Goal: Find specific page/section: Find specific page/section

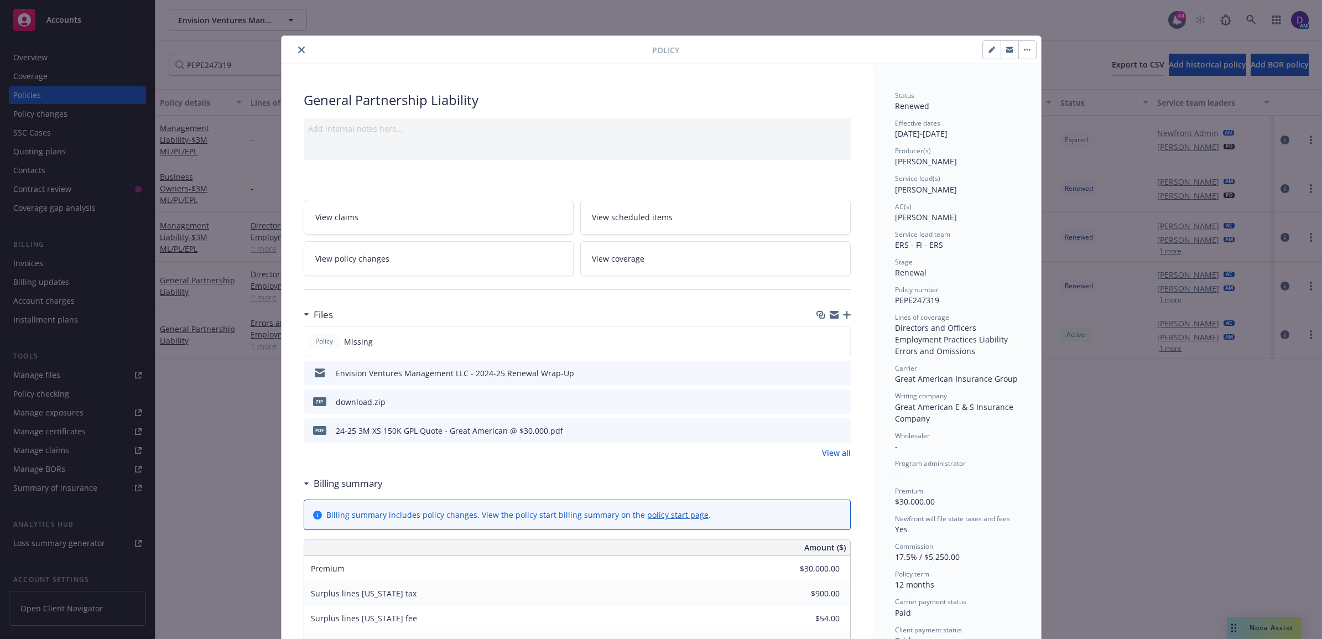
click at [295, 58] on div "Policy" at bounding box center [662, 50] width 760 height 28
drag, startPoint x: 294, startPoint y: 48, endPoint x: 333, endPoint y: 51, distance: 38.9
click at [298, 48] on icon "close" at bounding box center [301, 49] width 7 height 7
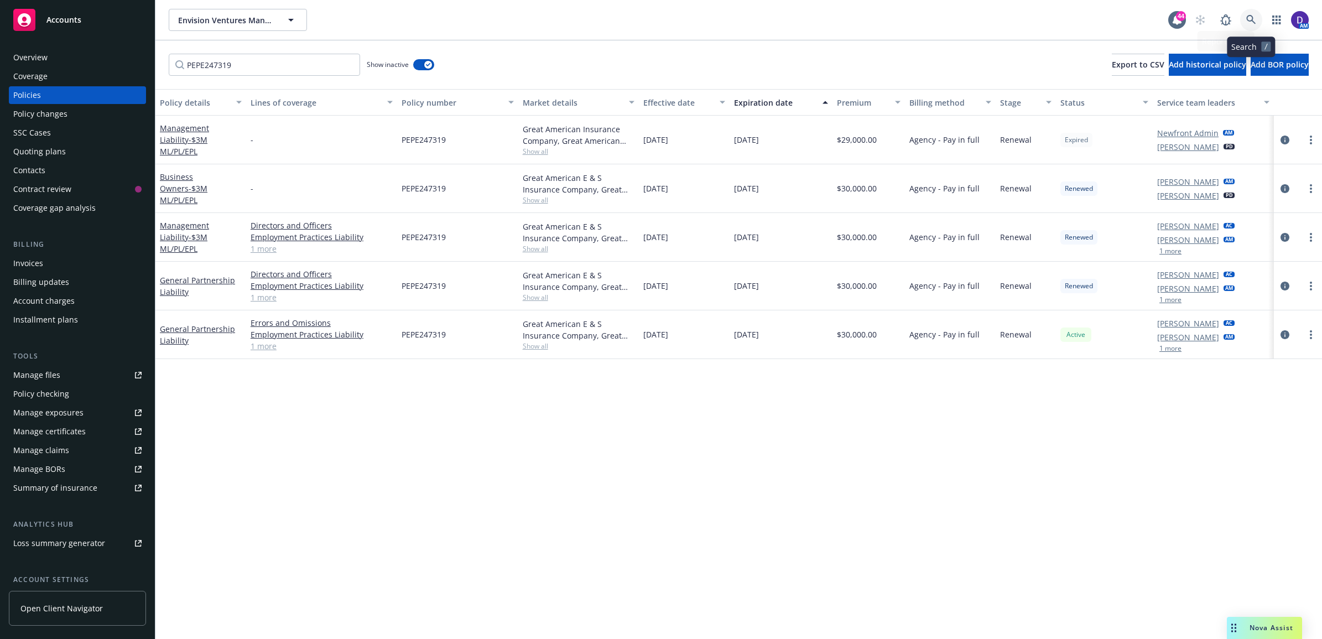
click at [1246, 23] on icon at bounding box center [1251, 20] width 10 height 10
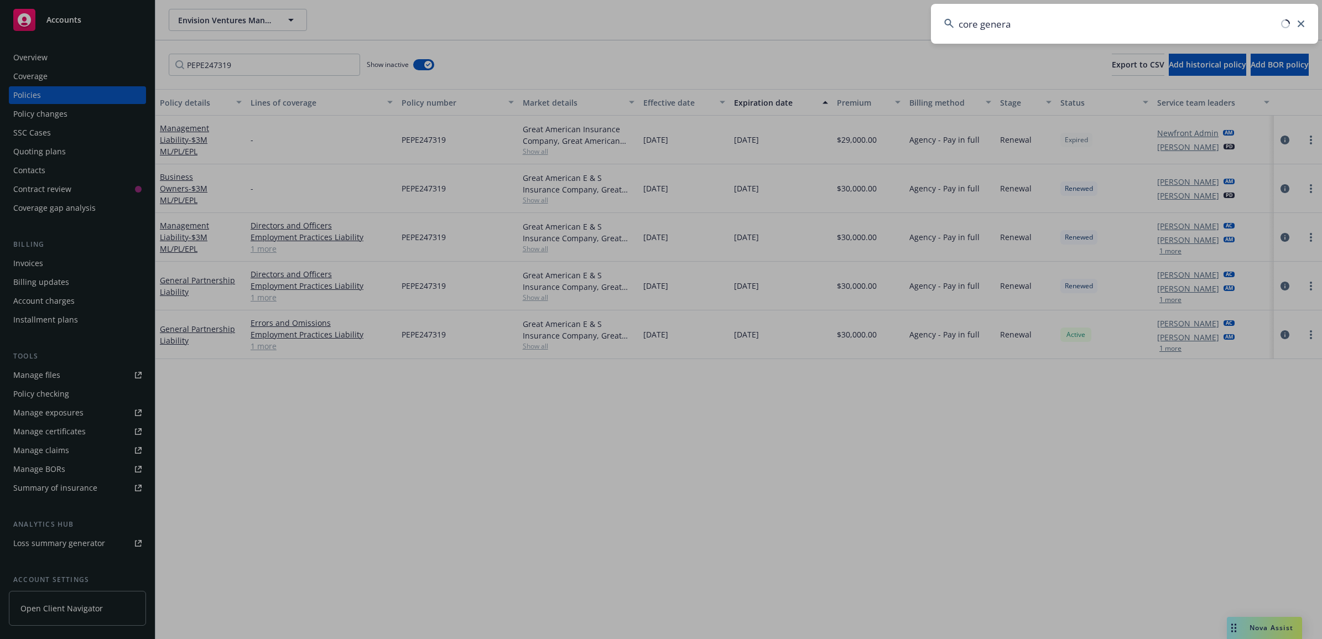
type input "core general"
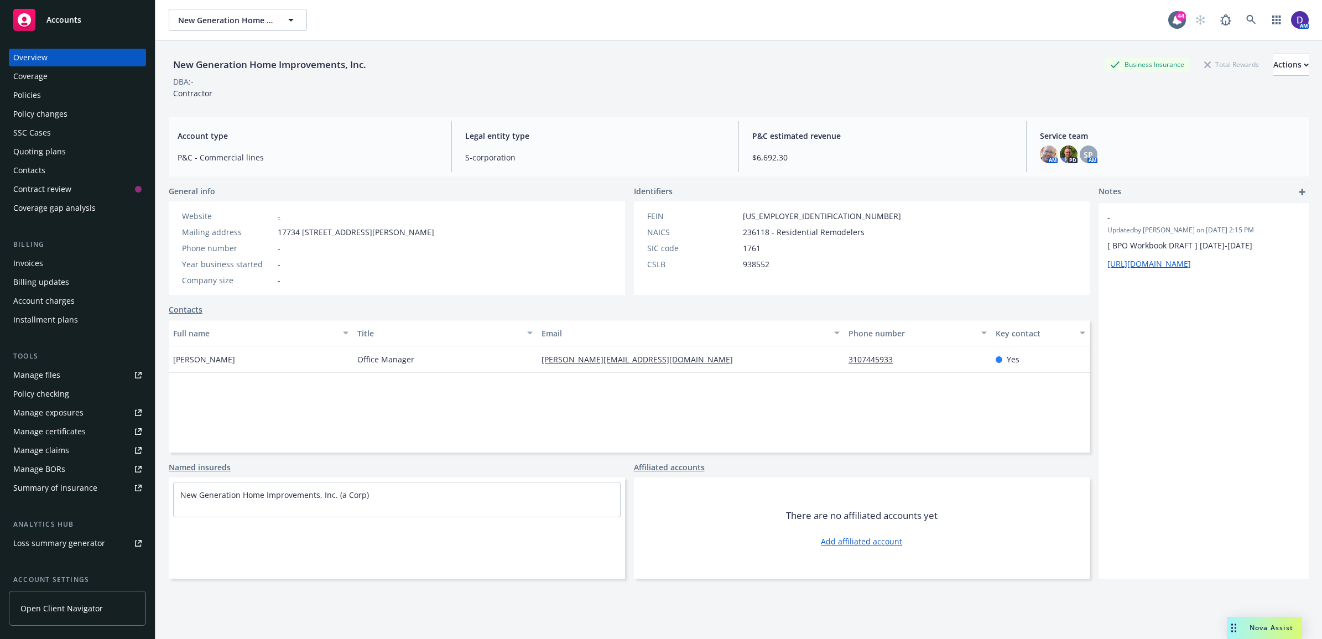
click at [59, 91] on div "Policies" at bounding box center [77, 95] width 128 height 18
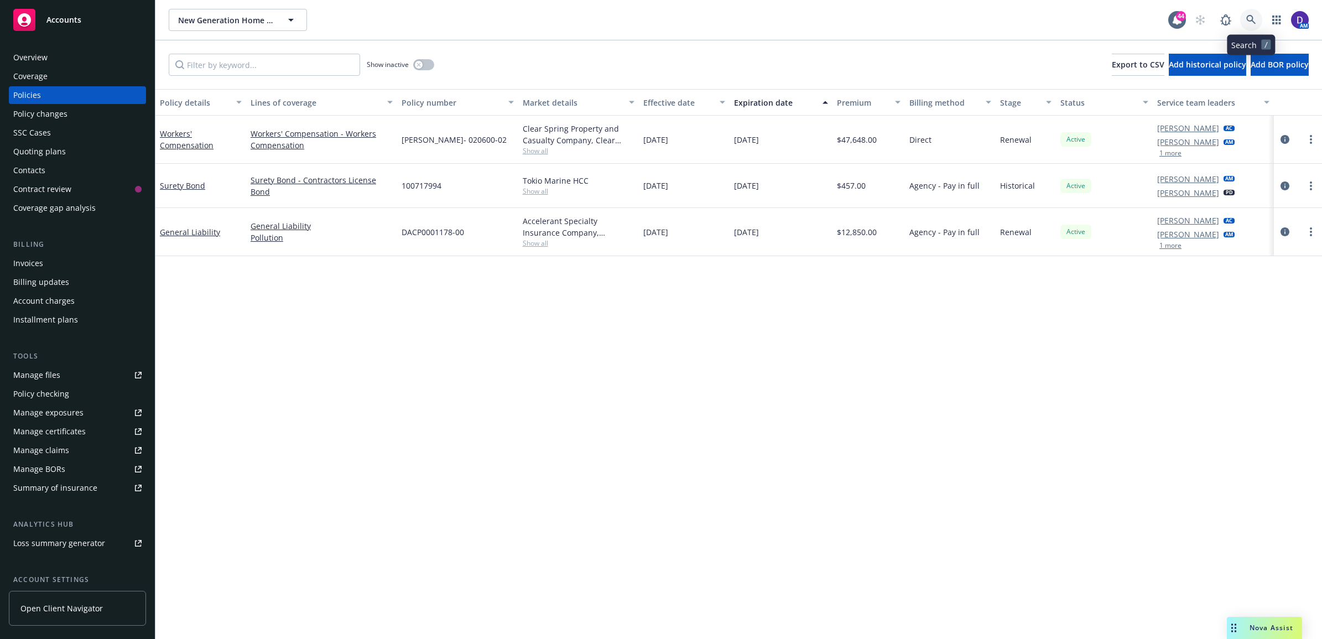
click at [1245, 18] on link at bounding box center [1251, 20] width 22 height 22
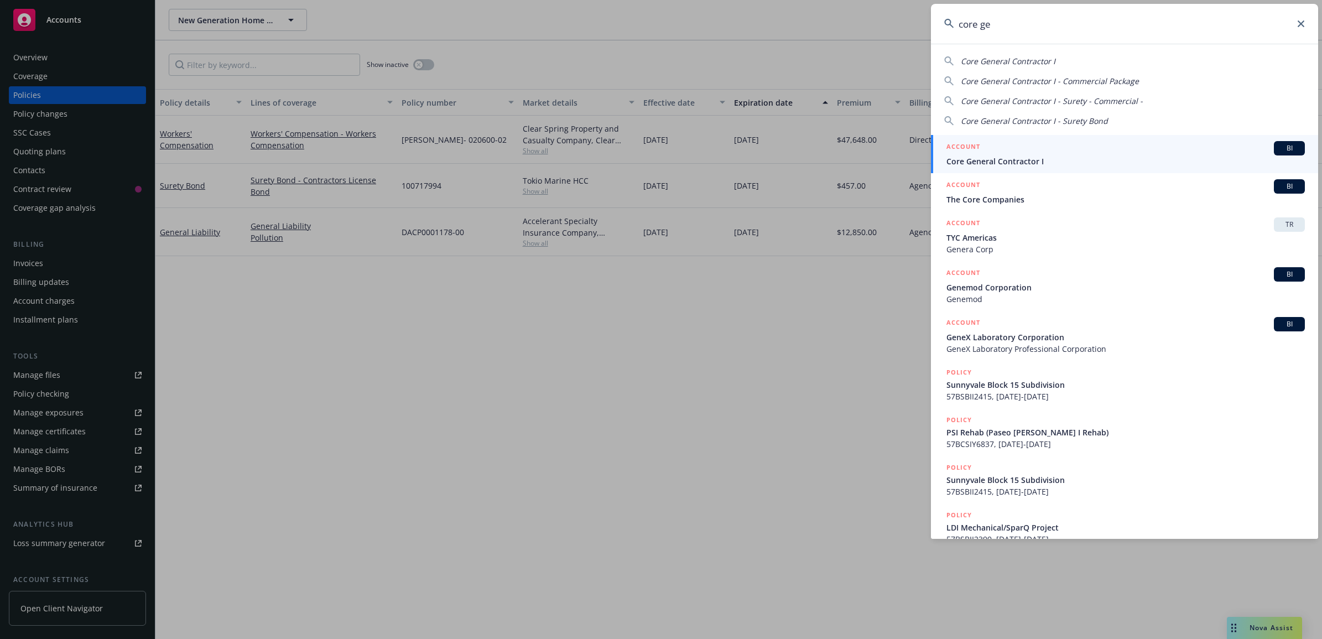
type input "core ge"
click at [1061, 150] on div "ACCOUNT BI" at bounding box center [1126, 148] width 358 height 14
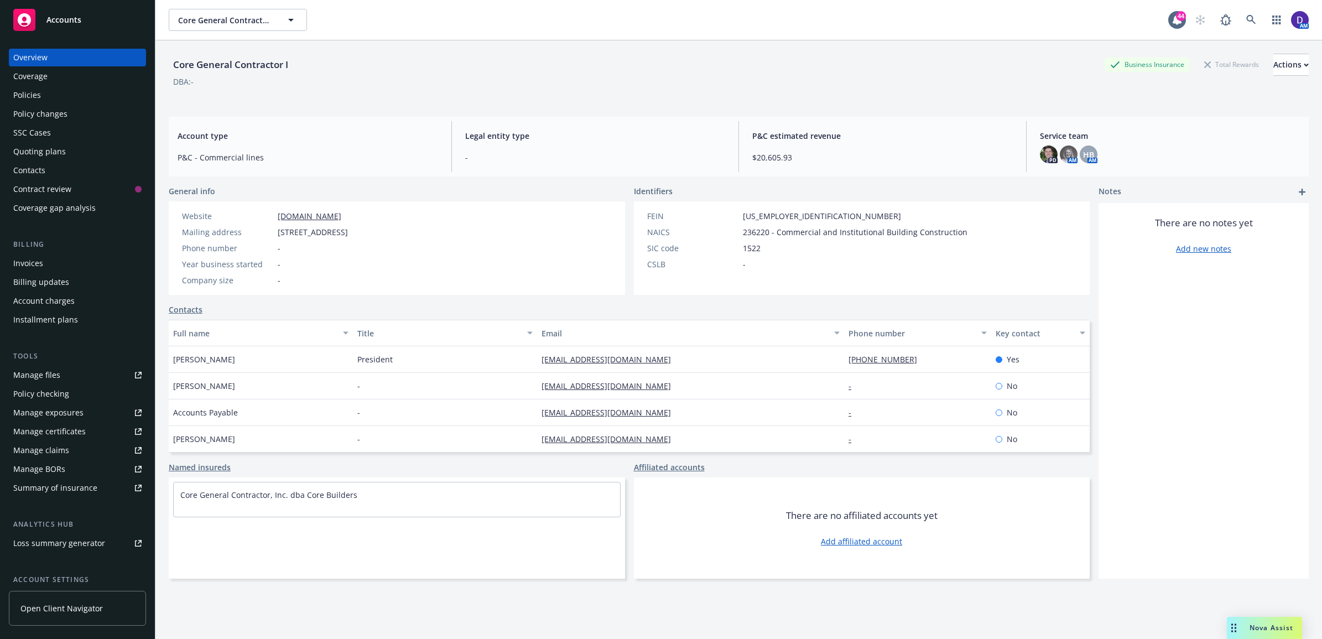
click at [76, 101] on div "Policies" at bounding box center [77, 95] width 128 height 18
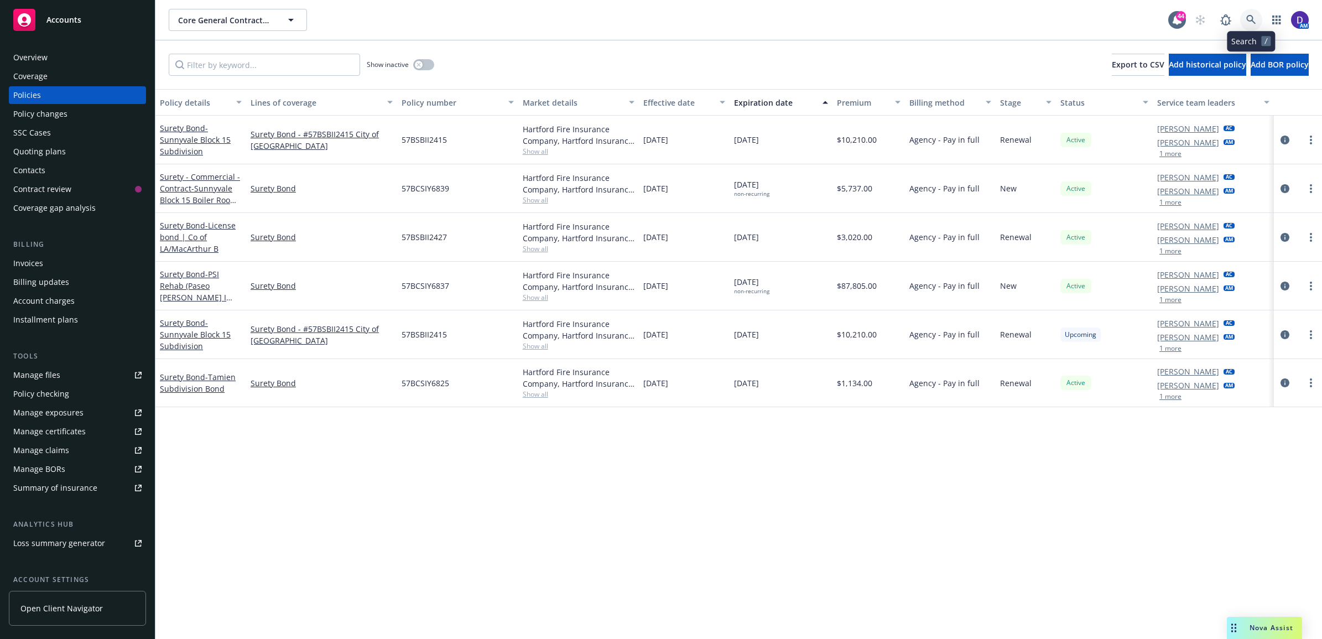
click at [1250, 20] on icon at bounding box center [1251, 20] width 10 height 10
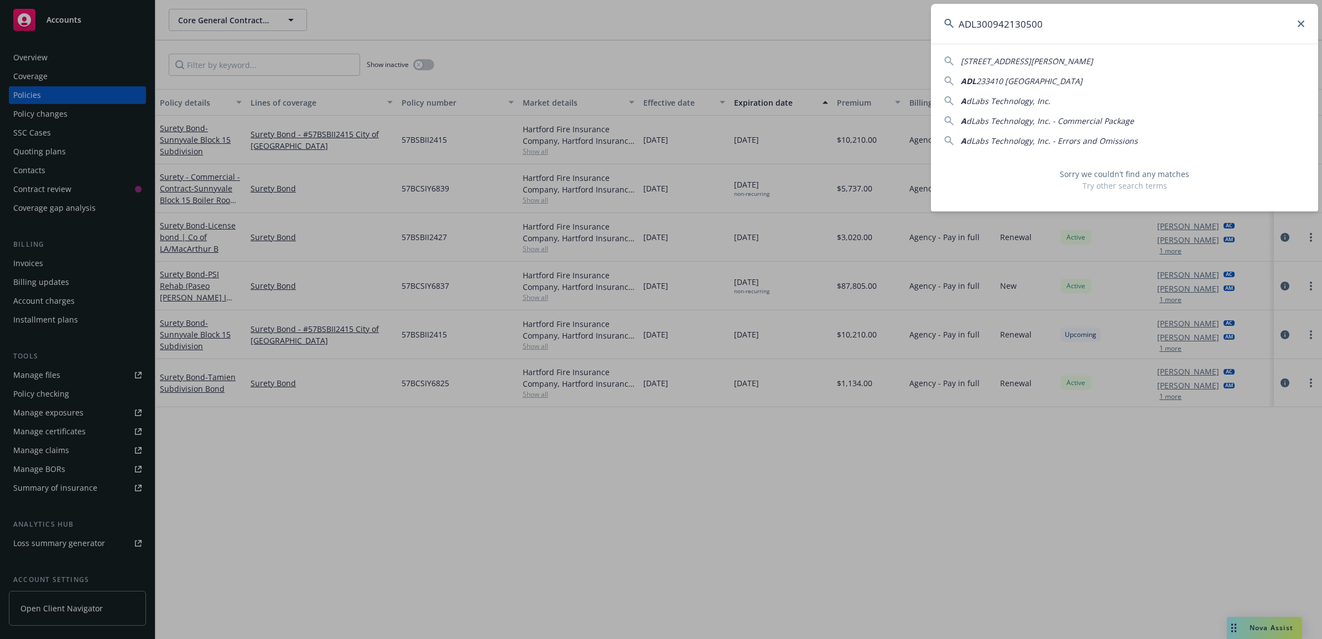
drag, startPoint x: 1020, startPoint y: 20, endPoint x: 1050, endPoint y: 27, distance: 31.0
click at [1020, 21] on input "ADL300942130500" at bounding box center [1124, 24] width 387 height 40
type input "ADL30094213500"
click at [1079, 28] on input "ADL30094213500" at bounding box center [1124, 24] width 387 height 40
drag, startPoint x: 1054, startPoint y: 18, endPoint x: 867, endPoint y: -22, distance: 191.2
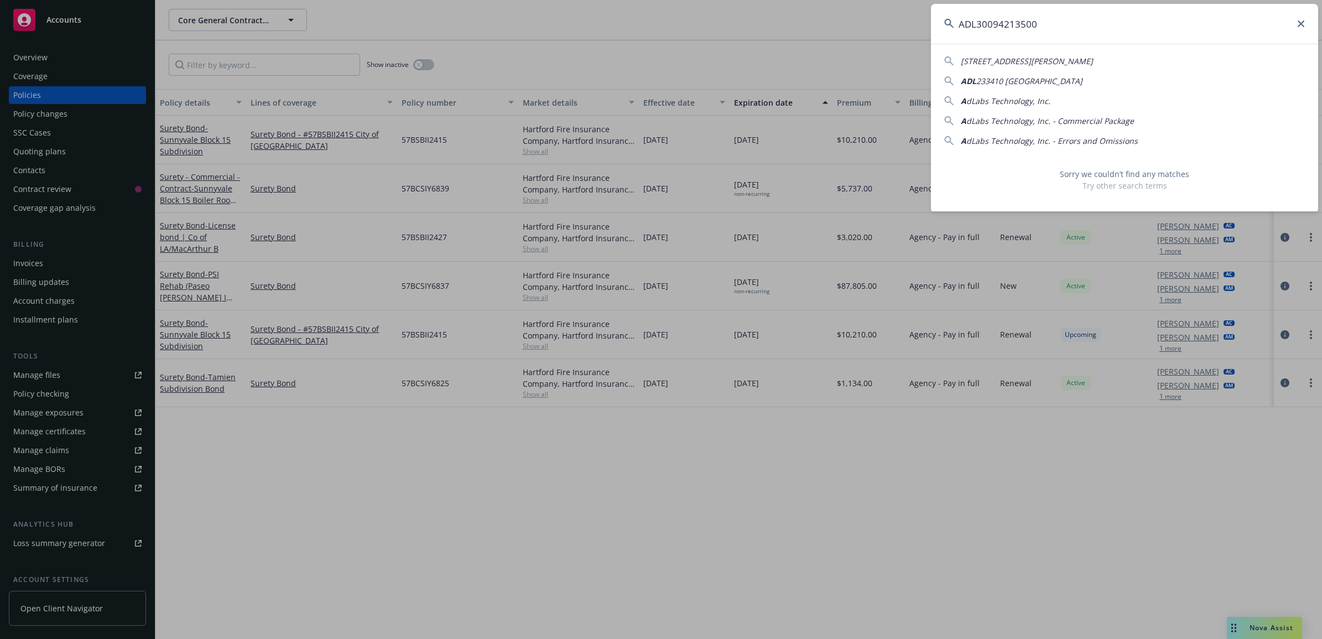
click at [867, 0] on html "Accounts Overview Coverage Policies Policy changes SSC Cases Quoting plans Cont…" at bounding box center [661, 319] width 1322 height 639
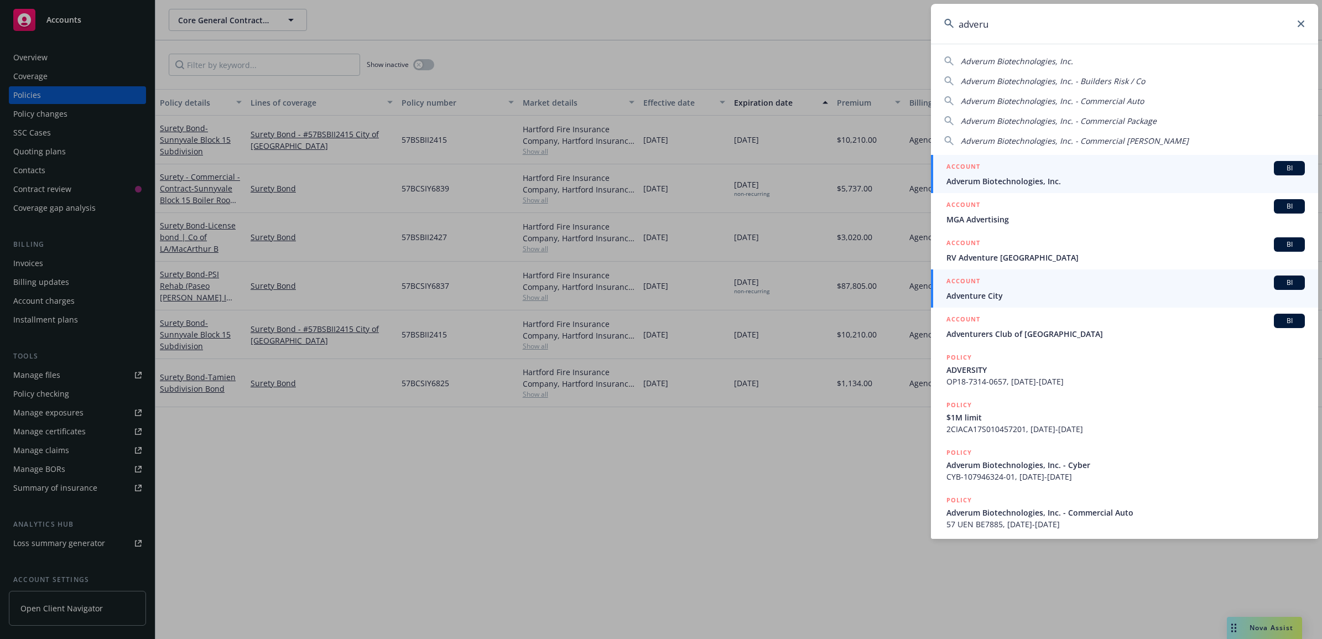
type input "adveru"
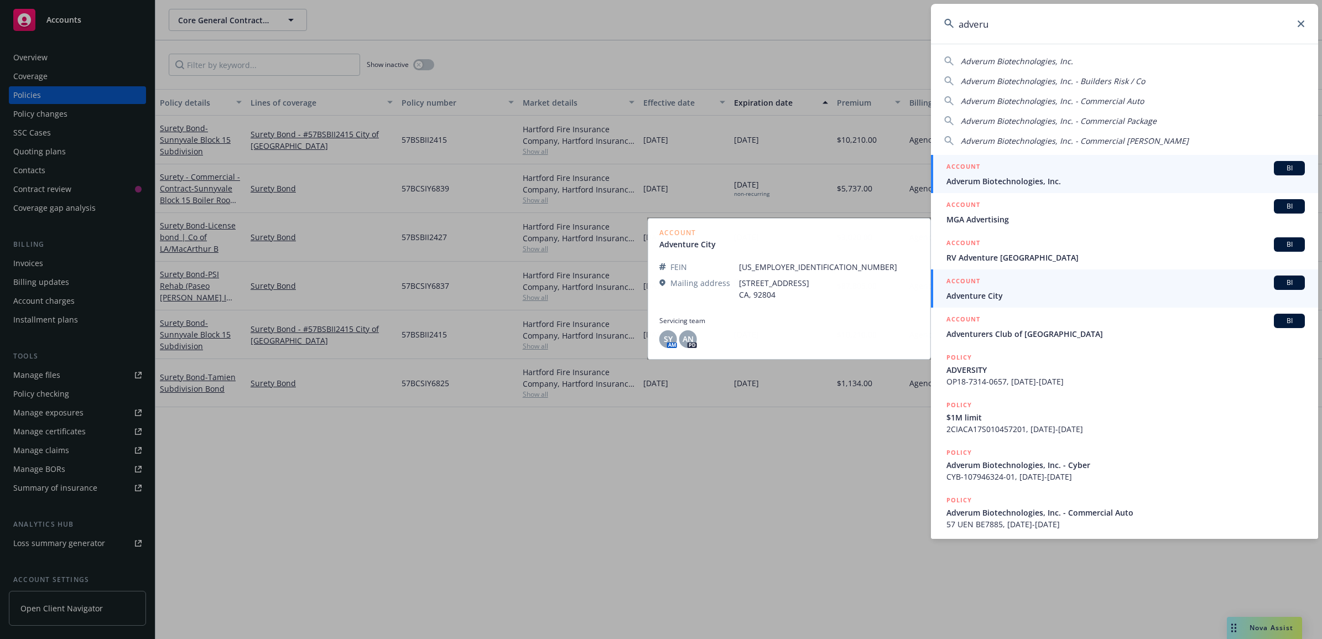
click at [1028, 178] on span "Adverum Biotechnologies, Inc." at bounding box center [1126, 181] width 358 height 12
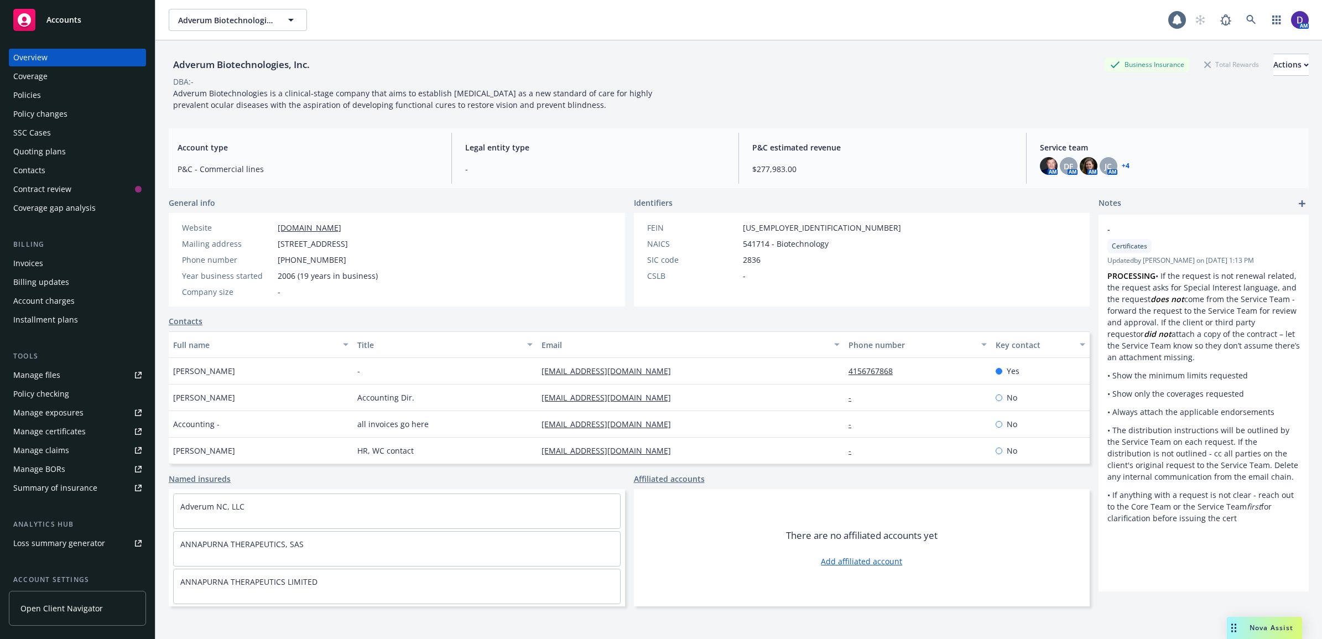
click at [50, 103] on div "Policies" at bounding box center [77, 95] width 128 height 18
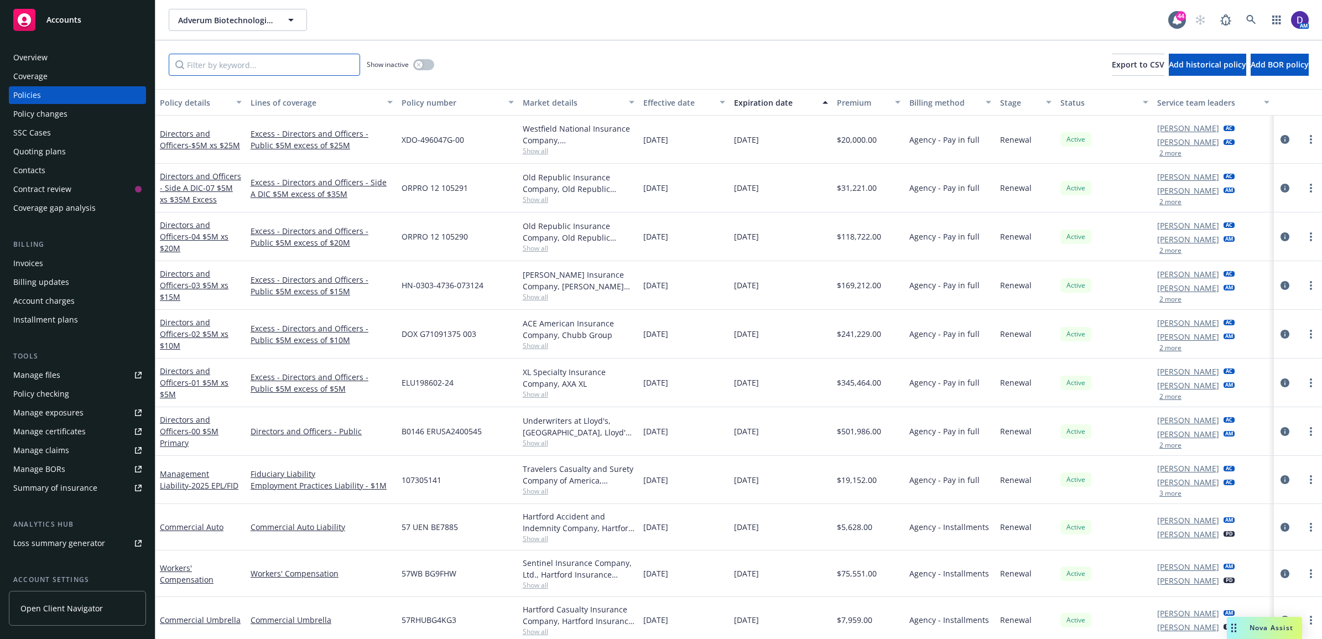
click at [261, 71] on input "Filter by keyword..." at bounding box center [264, 65] width 191 height 22
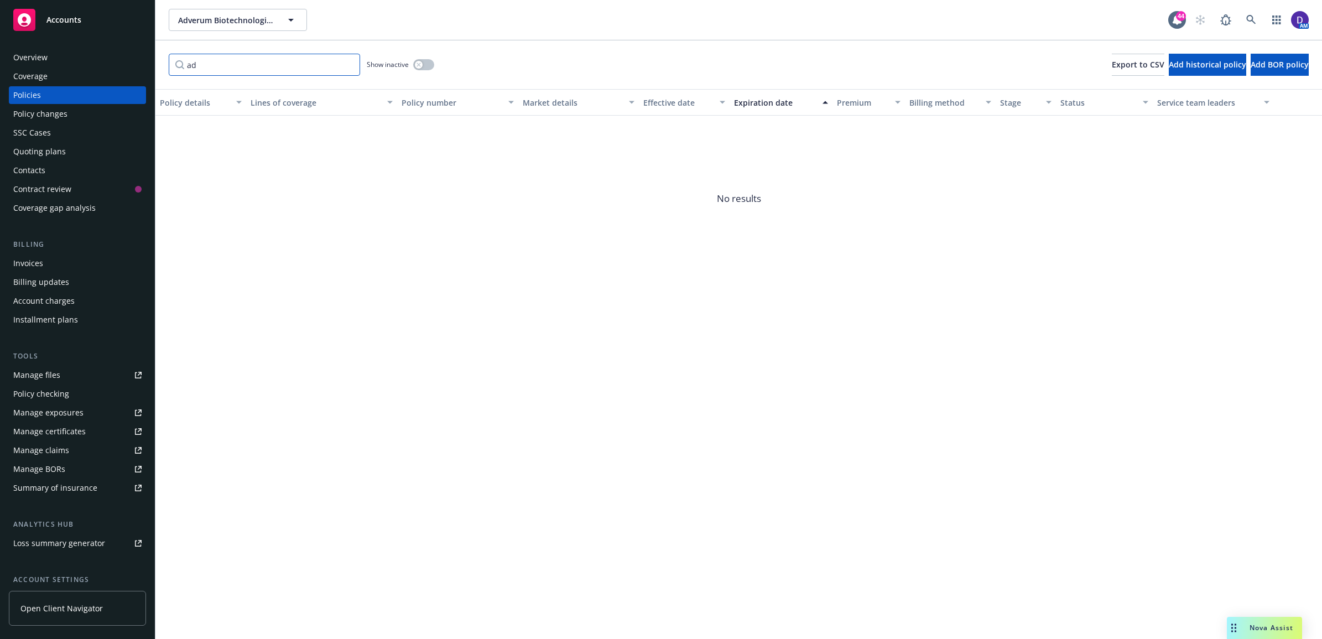
type input "a"
type input "s"
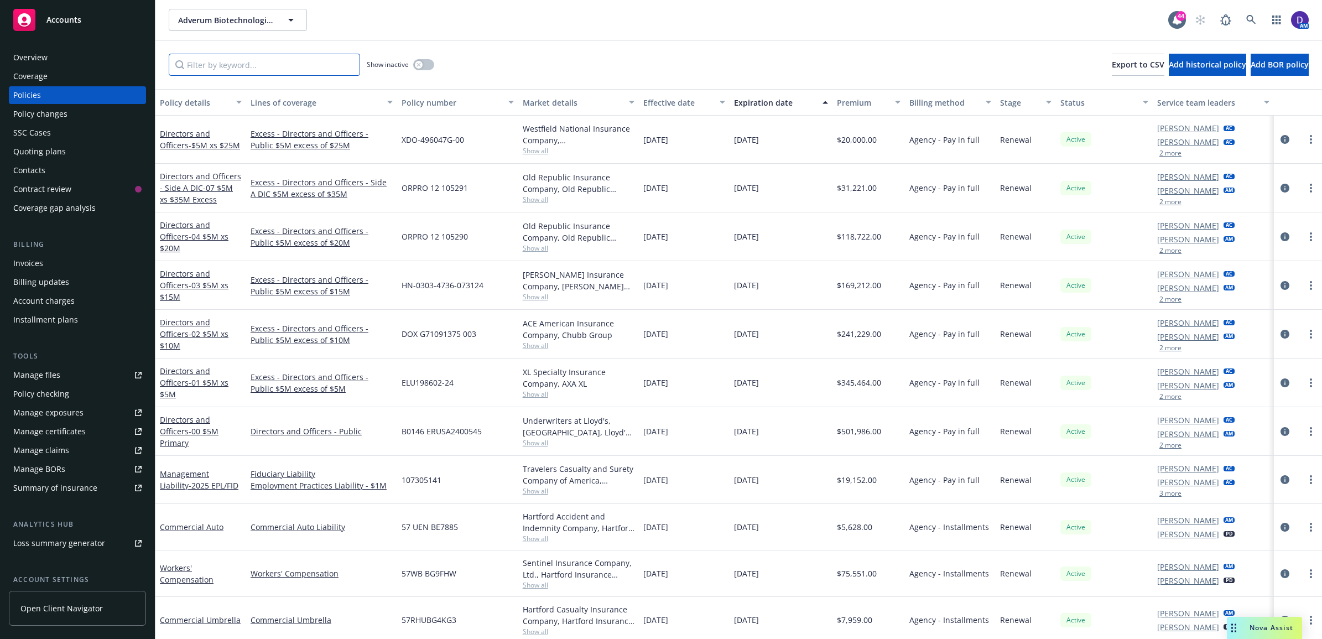
click at [261, 54] on input "Filter by keyword..." at bounding box center [264, 65] width 191 height 22
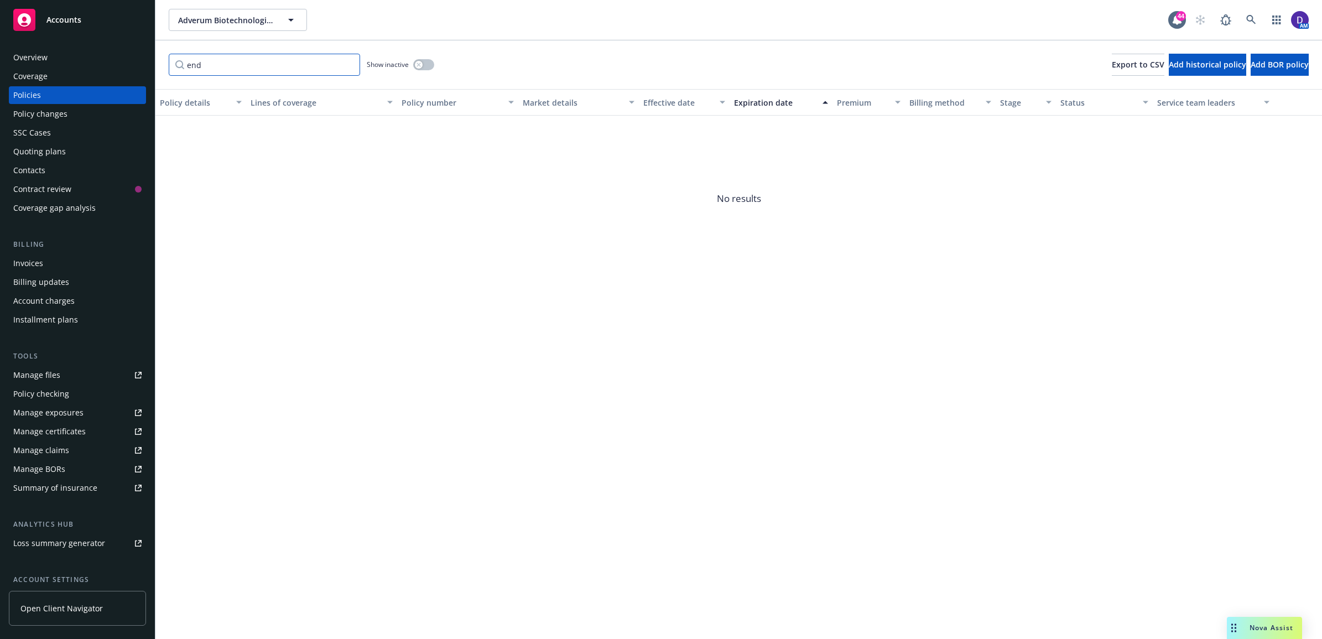
type input "end"
click at [422, 59] on div "Show inactive" at bounding box center [400, 65] width 67 height 22
click at [424, 60] on button "button" at bounding box center [423, 64] width 21 height 11
click at [344, 64] on input "end" at bounding box center [264, 65] width 191 height 22
click at [433, 70] on div "Show inactive" at bounding box center [400, 65] width 67 height 22
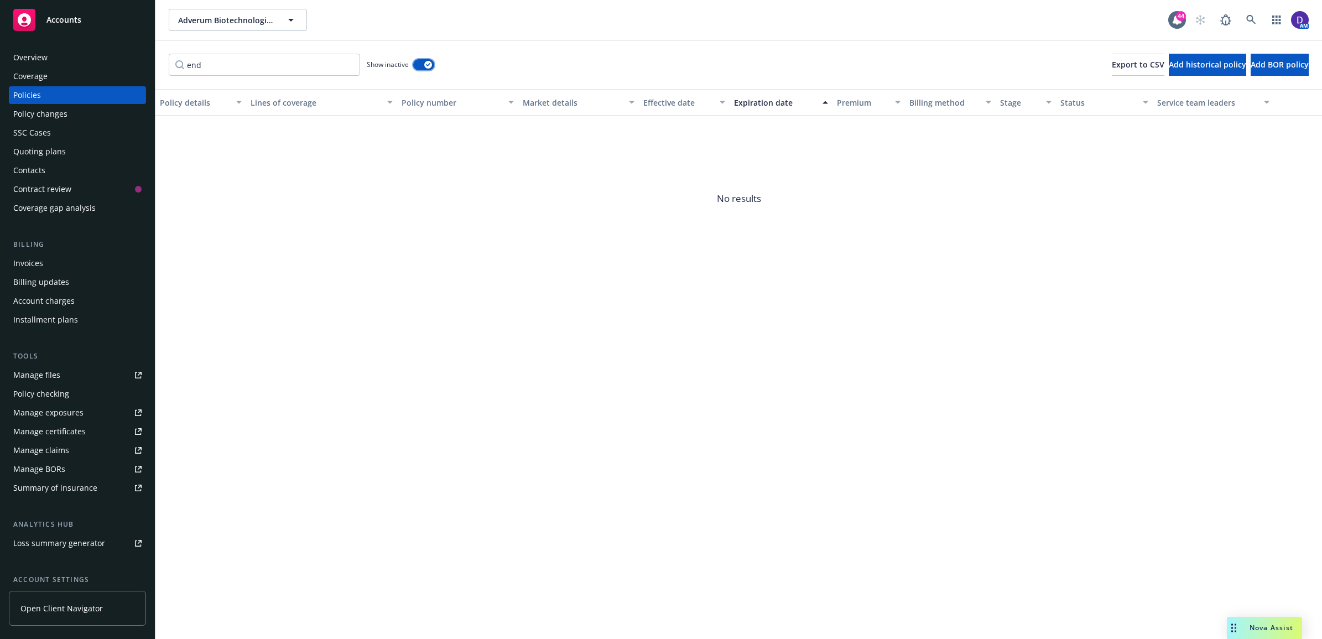
click at [424, 62] on div "button" at bounding box center [428, 65] width 8 height 8
drag, startPoint x: 304, startPoint y: 61, endPoint x: 325, endPoint y: 59, distance: 21.1
click at [304, 61] on input "end" at bounding box center [264, 65] width 191 height 22
click at [350, 63] on input "end" at bounding box center [264, 65] width 191 height 22
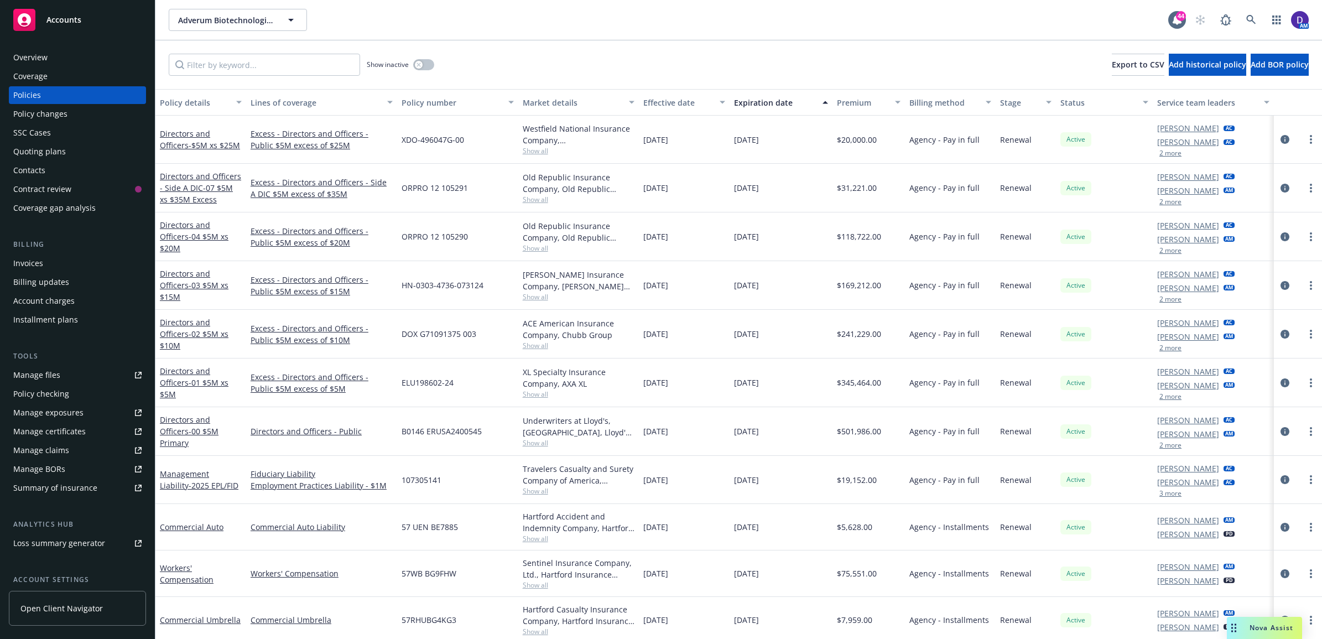
click at [680, 108] on div "Effective date" at bounding box center [678, 103] width 70 height 12
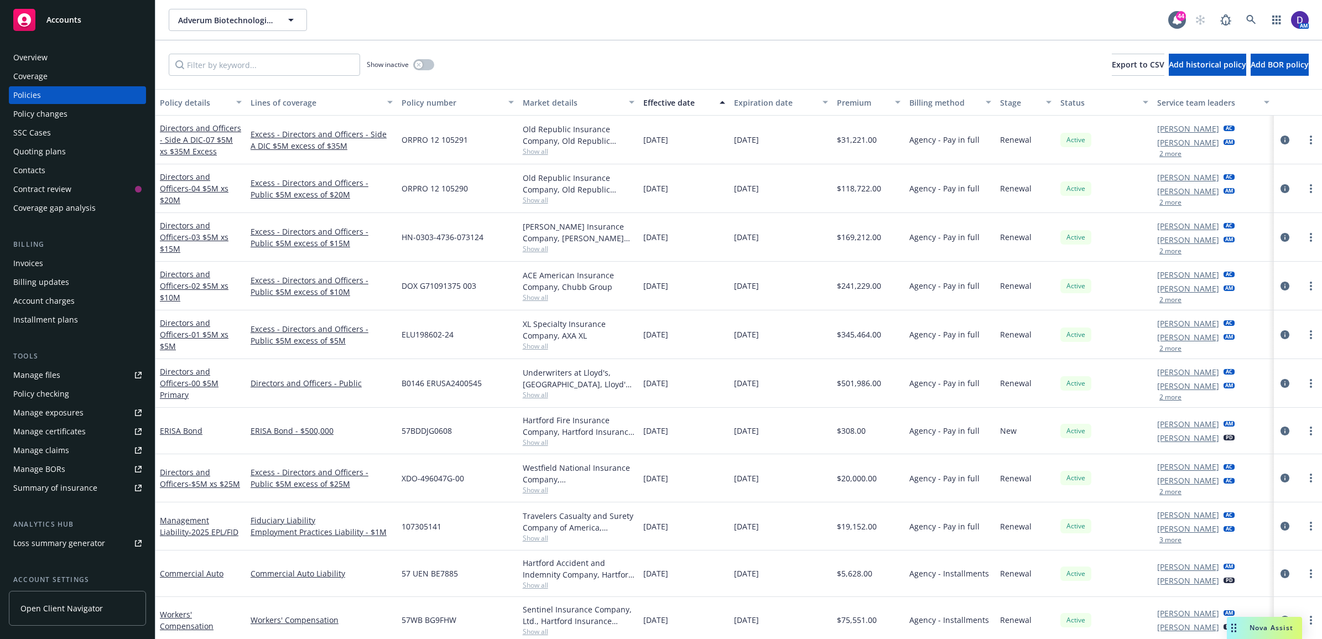
click at [684, 111] on button "Effective date" at bounding box center [684, 102] width 91 height 27
click at [681, 97] on div "Effective date" at bounding box center [678, 103] width 70 height 12
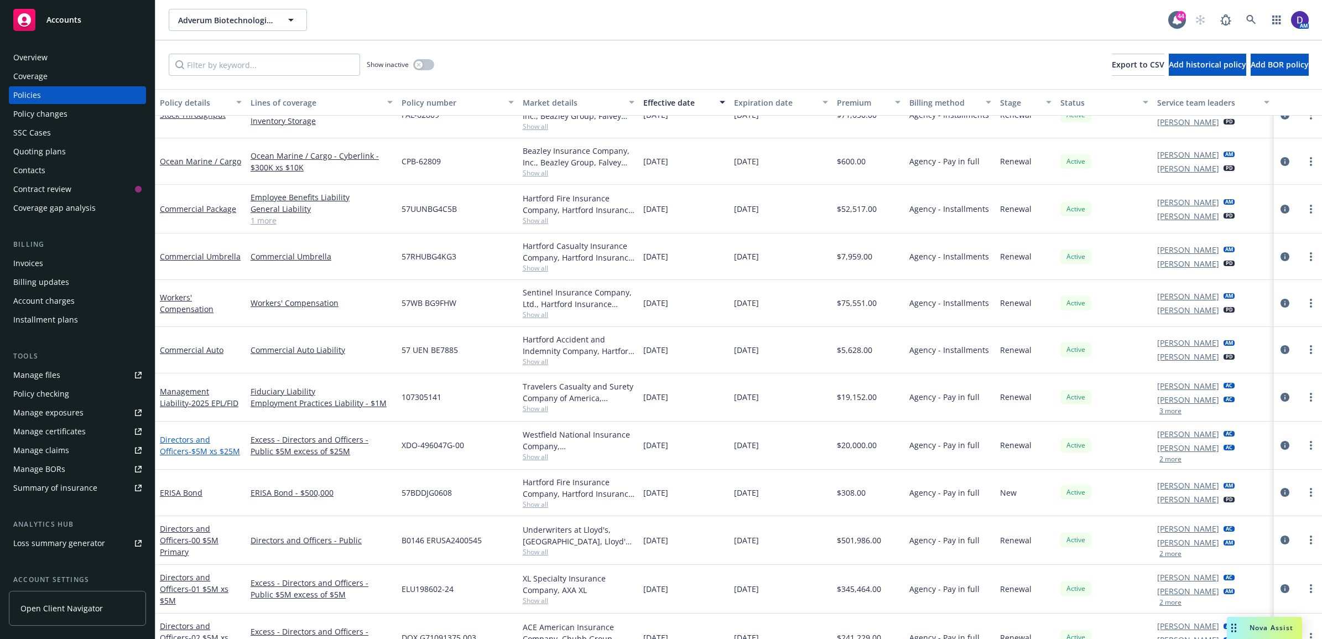
scroll to position [270, 0]
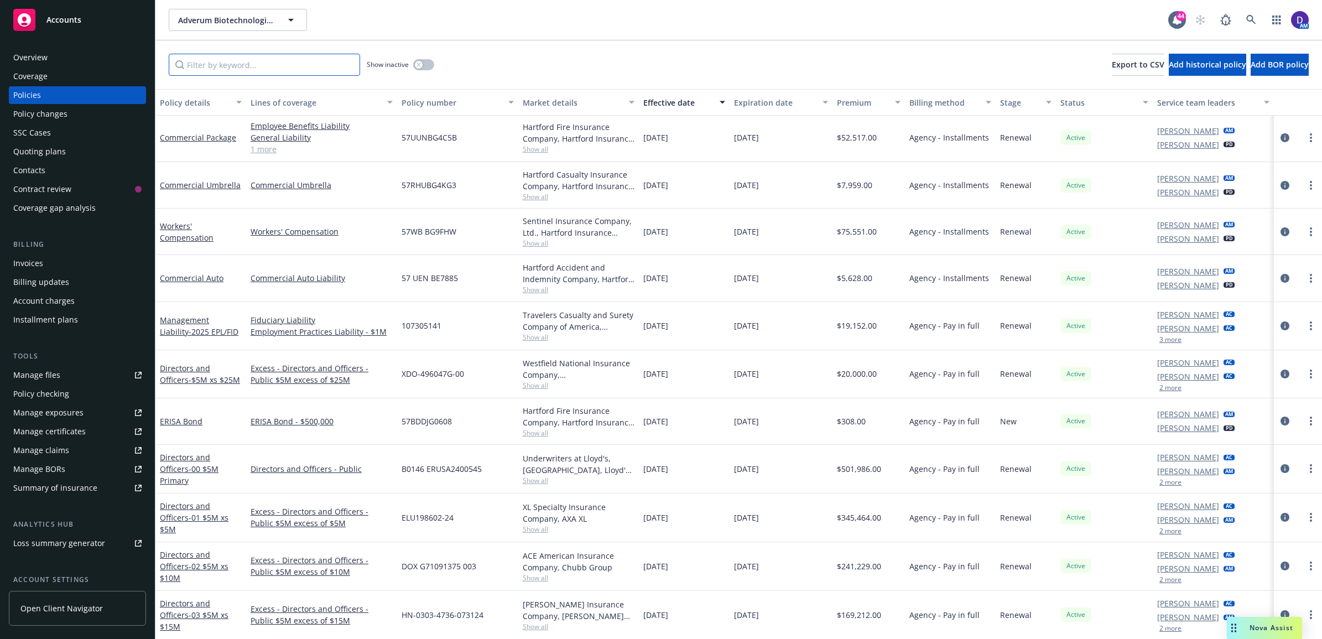
drag, startPoint x: 202, startPoint y: 69, endPoint x: 213, endPoint y: 111, distance: 43.5
click at [202, 69] on input "Filter by keyword..." at bounding box center [264, 65] width 191 height 22
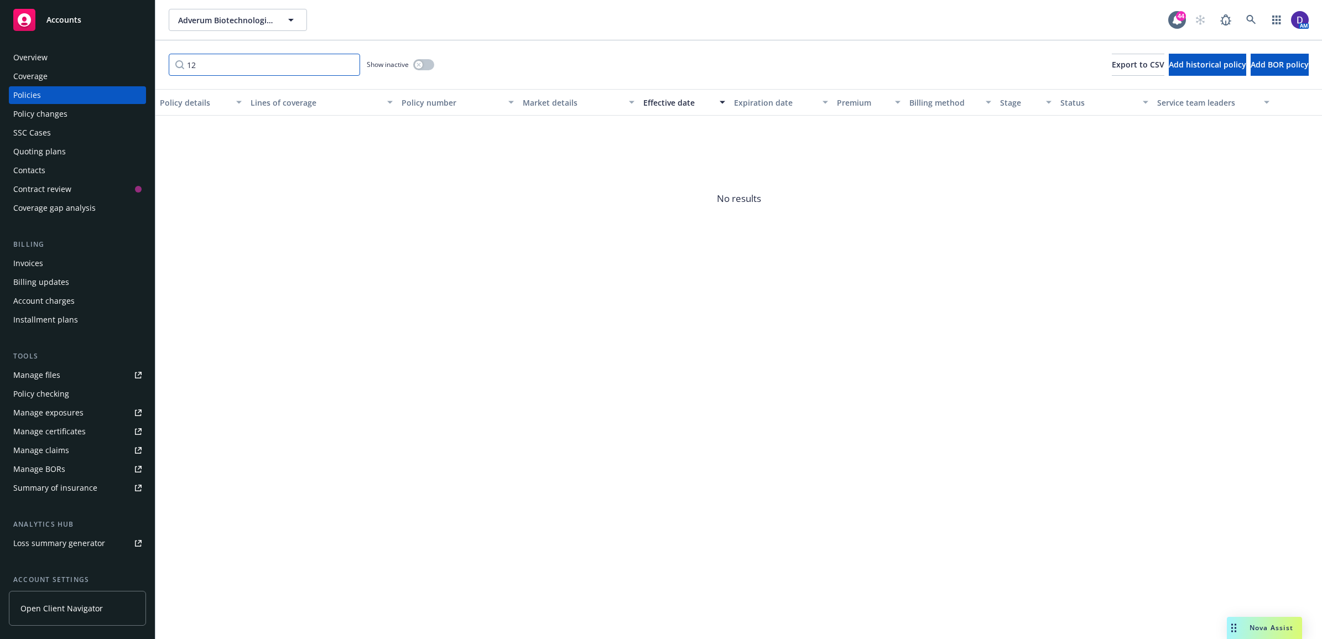
type input "1"
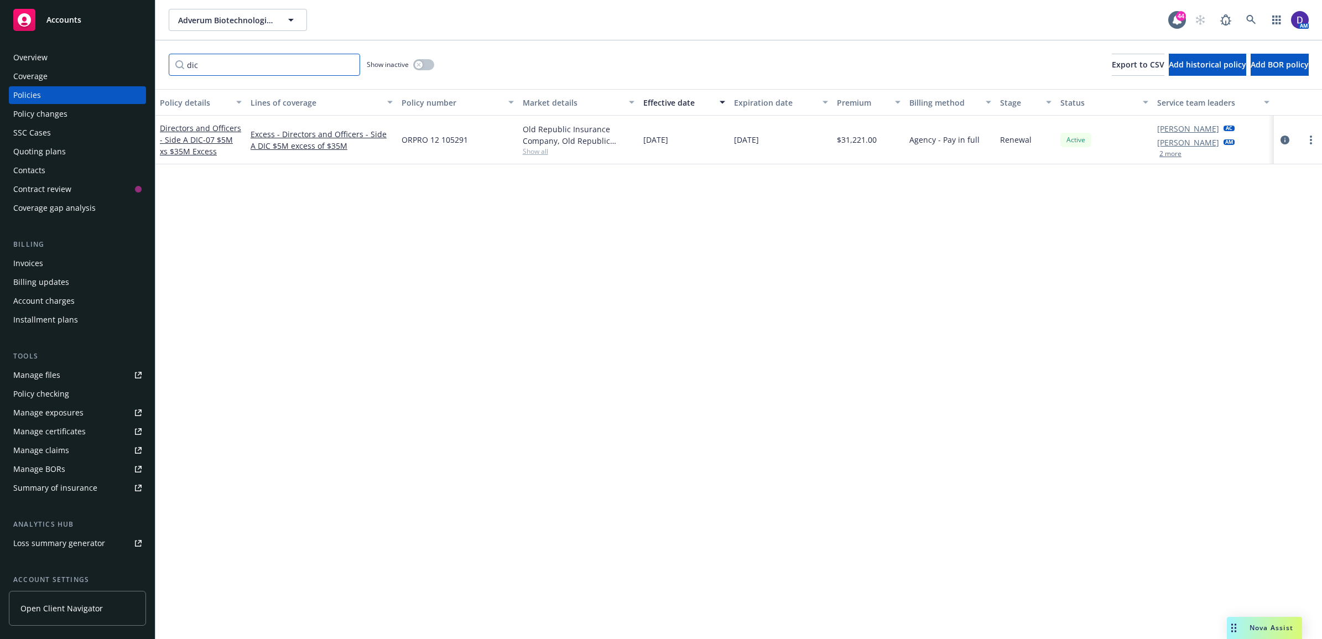
type input "dic"
